Goal: Information Seeking & Learning: Learn about a topic

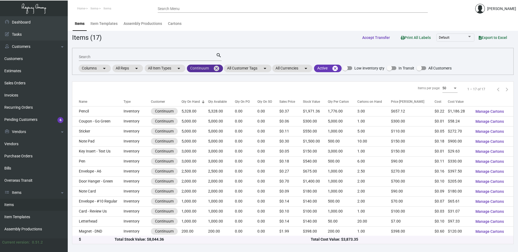
click at [218, 68] on mat-icon "cancel" at bounding box center [216, 68] width 7 height 7
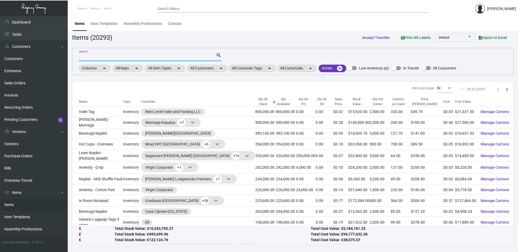
click at [95, 56] on input "Search" at bounding box center [147, 57] width 137 height 4
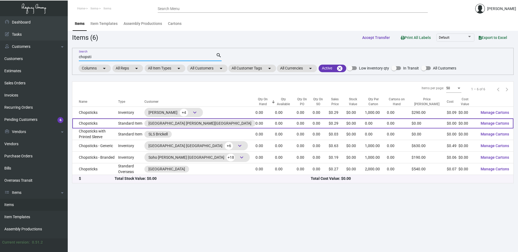
type input "chopsti"
click at [93, 123] on td "Chopsticks" at bounding box center [95, 124] width 46 height 10
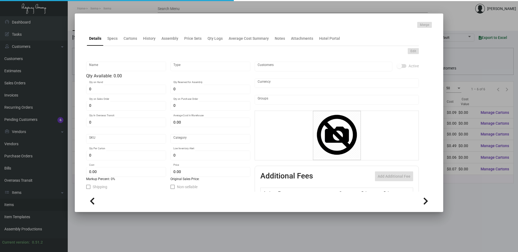
type input "Chopsticks"
type input "Standard Item"
type input "$ 0.00"
type input "412-Gift Card Holder-33"
type input "Standard"
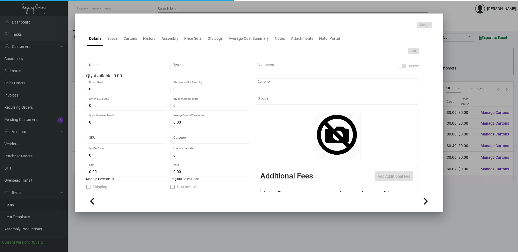
type input "$ 0.00"
type input "$ 0.289"
checkbox input "true"
type input "United States Dollar $"
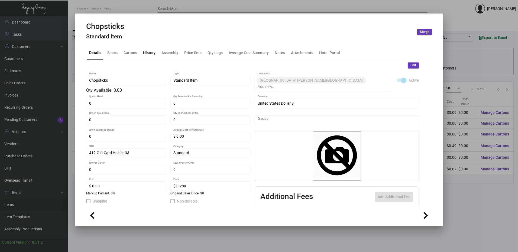
click at [149, 54] on div "History" at bounding box center [149, 53] width 12 height 6
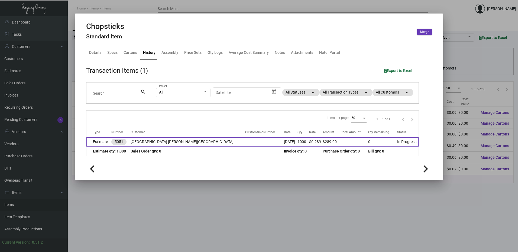
click at [110, 141] on td "Estimate" at bounding box center [98, 141] width 25 height 9
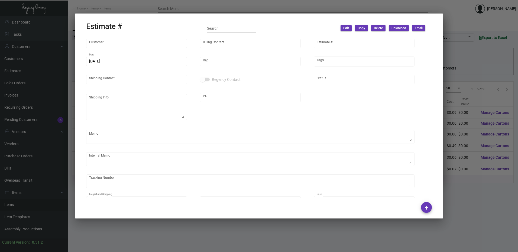
type input "[GEOGRAPHIC_DATA] [PERSON_NAME][GEOGRAPHIC_DATA]"
type input "MISSING INFO MISSING INFO"
type input "5051"
type input "[DATE]"
type input "[PERSON_NAME]"
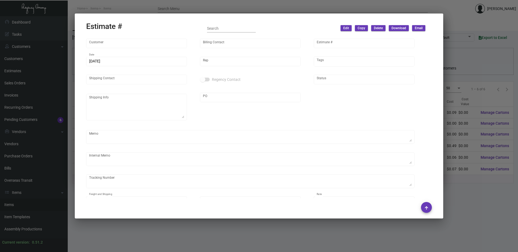
type textarea "Please send to ATTN: [PERSON_NAME]"
type input "United States Dollar $"
type input "$ 0.00"
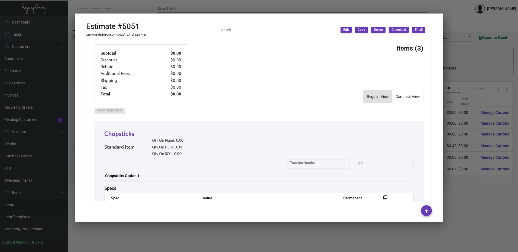
type input "$ 0.31646"
type input "$ 1.47825"
type input "$ 1.2045"
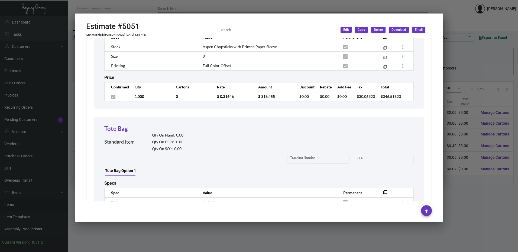
scroll to position [379, 0]
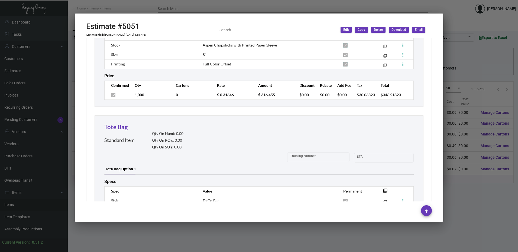
click at [193, 4] on div at bounding box center [259, 126] width 518 height 252
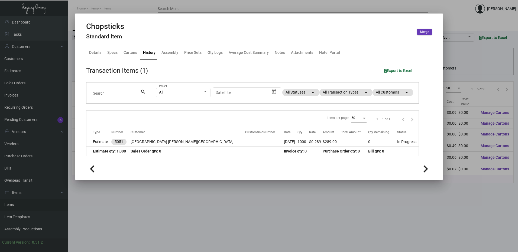
click at [135, 4] on div at bounding box center [259, 126] width 518 height 252
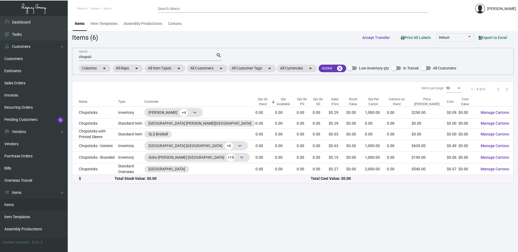
click at [107, 130] on td "Chopsticks with Printed Sleeve" at bounding box center [95, 135] width 46 height 12
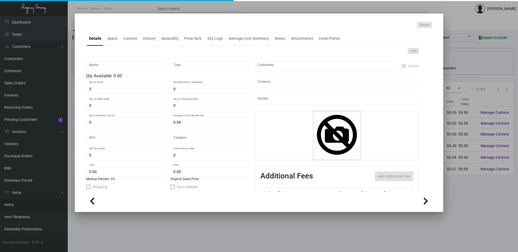
type input "Chopsticks with Printed Sleeve"
type input "Standard Item"
type input "$ 0.00"
type input "411-Card-11"
type input "Standard"
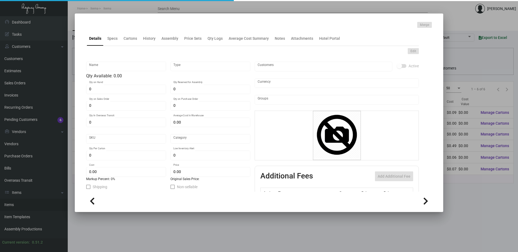
type input "$ 0.00"
type input "$ 0.0289"
checkbox input "true"
type input "United States Dollar $"
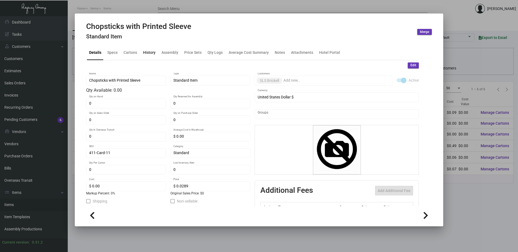
click at [149, 52] on div "History" at bounding box center [149, 53] width 12 height 6
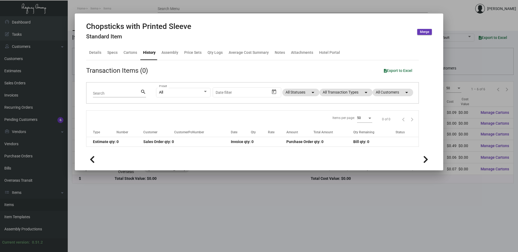
click at [139, 7] on div at bounding box center [259, 126] width 518 height 252
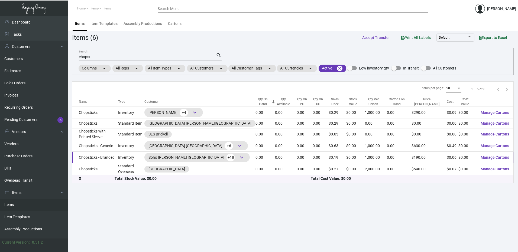
click at [103, 159] on td "Chopsticks - Branded" at bounding box center [95, 158] width 46 height 12
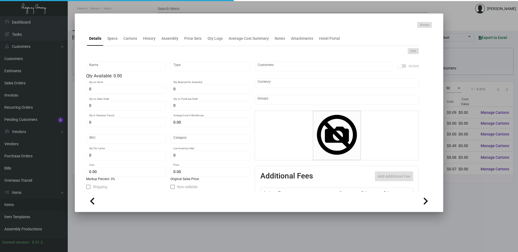
type input "Chopsticks - Branded"
type input "Inventory"
type input "$ 0.07533"
type input "SH-959-752"
type input "Overseas"
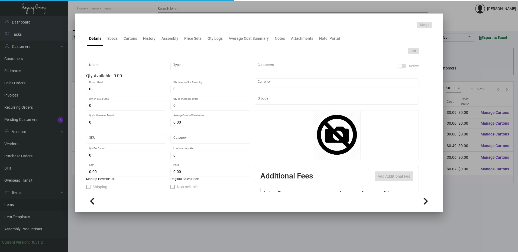
type input "1,000"
type input "10,000"
type input "$ 0.064"
type input "$ 0.19"
checkbox input "true"
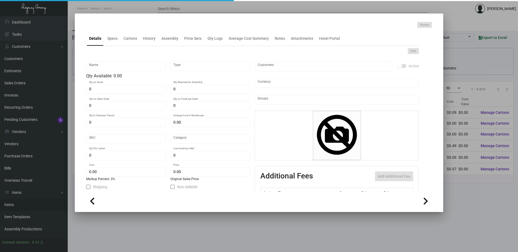
checkbox input "true"
type input "United States Dollar $"
click at [148, 43] on div "History" at bounding box center [149, 38] width 17 height 13
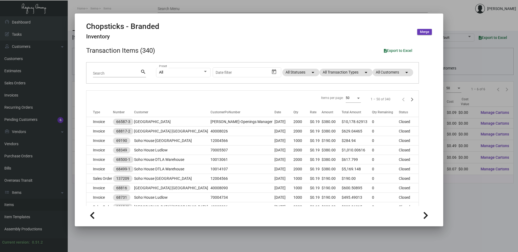
scroll to position [12, 0]
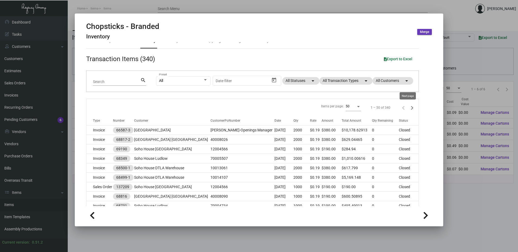
click at [409, 105] on icon "Next page" at bounding box center [412, 108] width 8 height 8
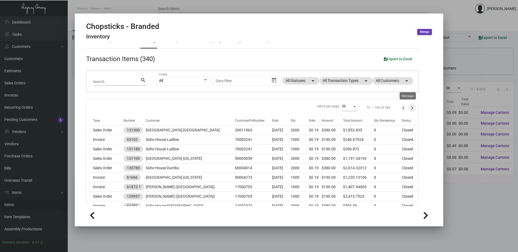
click at [411, 106] on icon "Next page" at bounding box center [412, 108] width 2 height 4
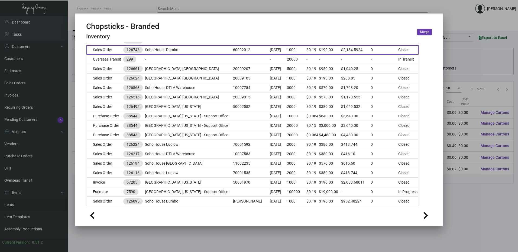
scroll to position [120, 0]
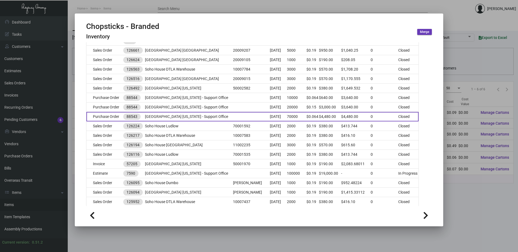
click at [110, 114] on td "Purchase Order" at bounding box center [104, 116] width 37 height 9
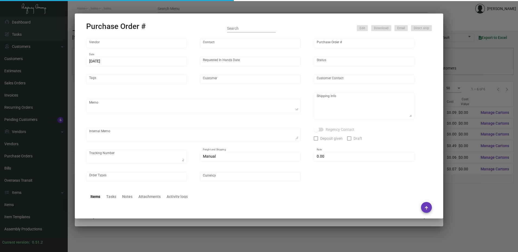
type input "L and L Promos"
type input "[PERSON_NAME]"
type input "88543"
type input "[DATE]"
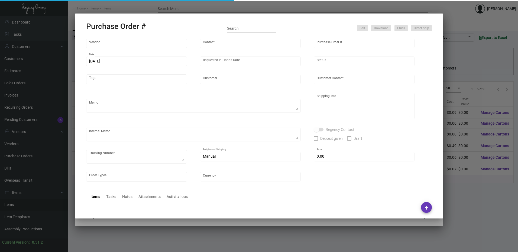
type input "[GEOGRAPHIC_DATA] [US_STATE] - Support Office"
type textarea "By BOAT"
type textarea "Regency Group NJ [PERSON_NAME] [STREET_ADDRESS]"
checkbox input "true"
type input "$ 0.00"
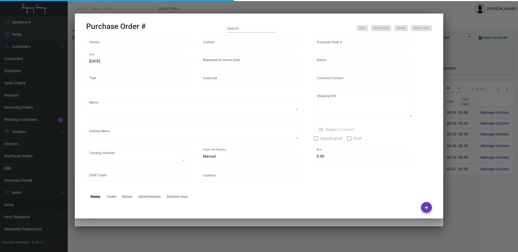
type input "United States Dollar $"
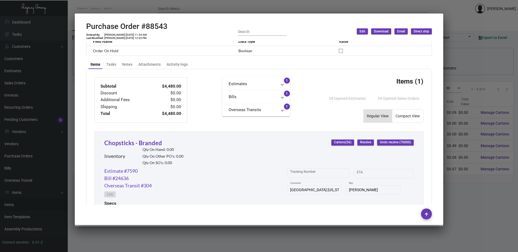
scroll to position [263, 0]
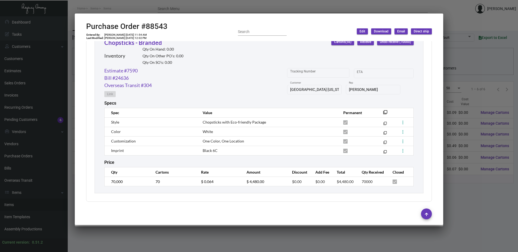
click at [245, 7] on div at bounding box center [259, 126] width 518 height 252
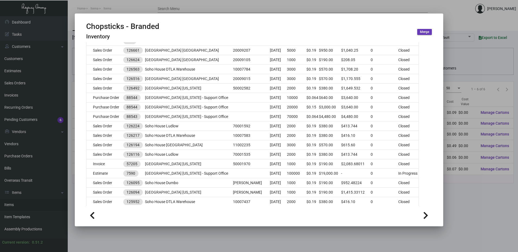
click at [245, 7] on div at bounding box center [259, 126] width 518 height 252
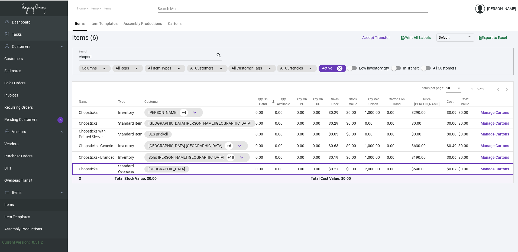
click at [118, 169] on td "Chopsticks" at bounding box center [95, 170] width 46 height 12
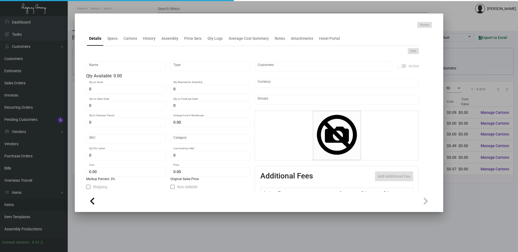
type input "Chopsticks"
type input "Standard Overseas"
type input "$ 0.00"
type input "SH-959-752"
type input "Overseas"
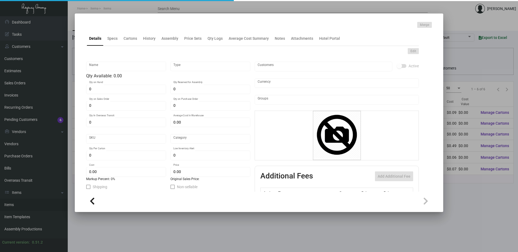
type input "2,000"
type input "10,000"
type input "$ 0.069"
type input "$ 0.27"
checkbox input "true"
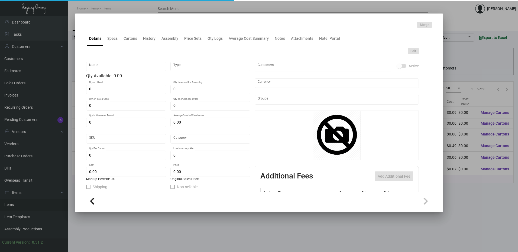
checkbox input "true"
type input "United States Dollar $"
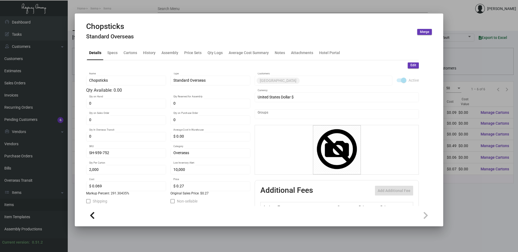
click at [151, 41] on div "Chopsticks Standard Overseas Merge" at bounding box center [259, 32] width 346 height 20
click at [150, 52] on div "History" at bounding box center [149, 53] width 12 height 6
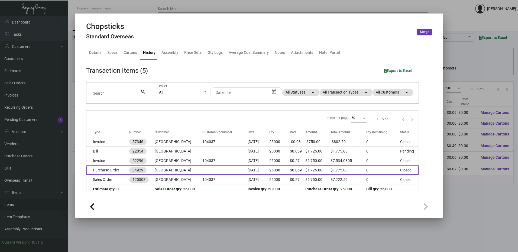
click at [106, 169] on td "Purchase Order" at bounding box center [107, 170] width 43 height 9
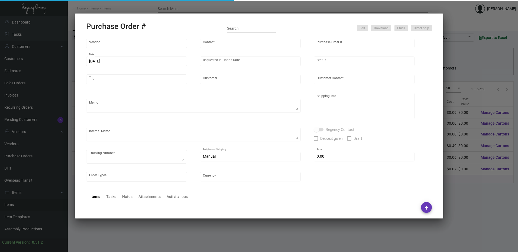
type input "Finger Lakes Promotions"
type input "[PERSON_NAME]"
type input "84929"
type input "[DATE]"
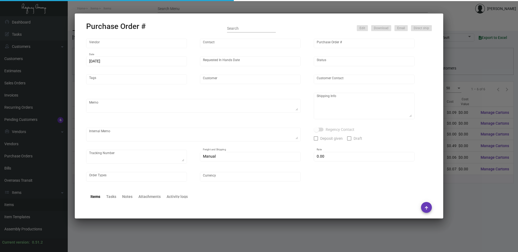
type input "[GEOGRAPHIC_DATA]"
type textarea "Ship via BOAT."
type textarea "Regency Group NJ [PERSON_NAME] [STREET_ADDRESS]"
checkbox input "true"
type input "$ 0.00"
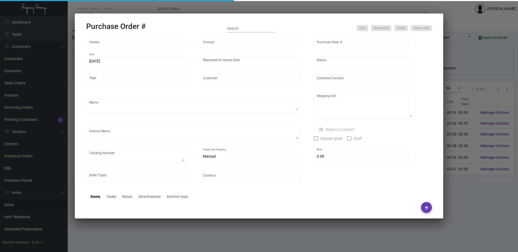
type input "United States Dollar $"
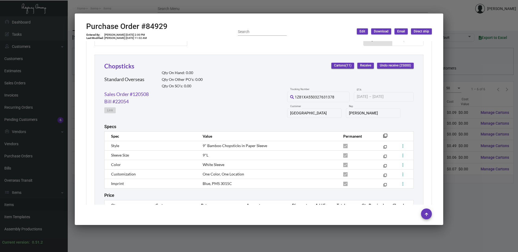
scroll to position [273, 0]
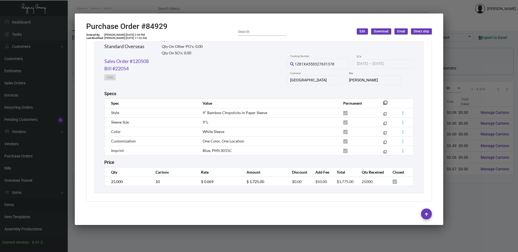
click at [213, 3] on div at bounding box center [259, 126] width 518 height 252
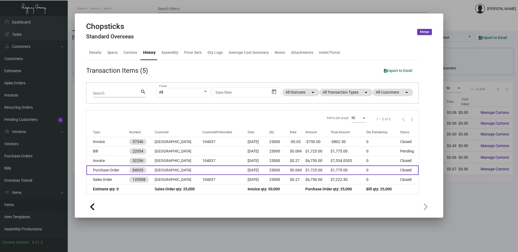
click at [114, 173] on td "Purchase Order" at bounding box center [107, 170] width 43 height 9
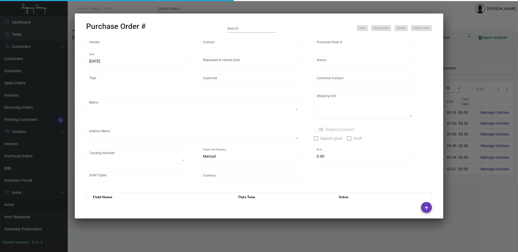
type input "Finger Lakes Promotions"
type input "[PERSON_NAME]"
type input "84929"
type input "[DATE]"
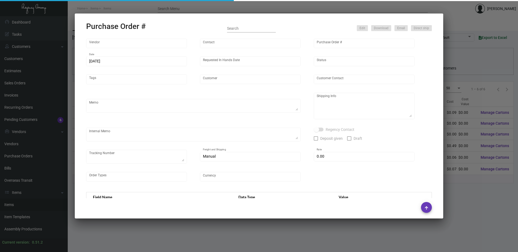
type input "[GEOGRAPHIC_DATA]"
type textarea "Ship via BOAT."
type textarea "Regency Group NJ [PERSON_NAME] [STREET_ADDRESS]"
checkbox input "true"
type input "$ 0.00"
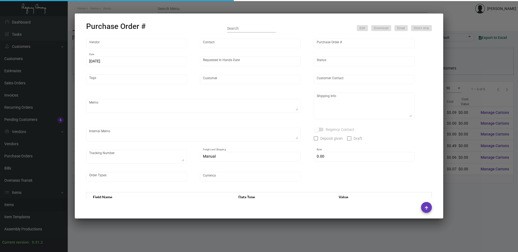
type input "United States Dollar $"
